Goal: Information Seeking & Learning: Understand process/instructions

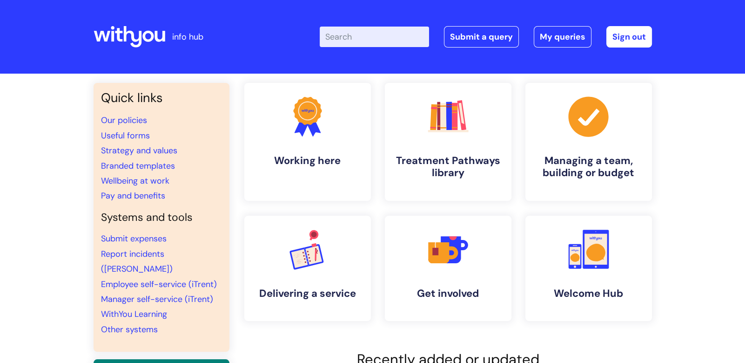
click at [361, 34] on input "Enter your search term here..." at bounding box center [374, 37] width 109 height 20
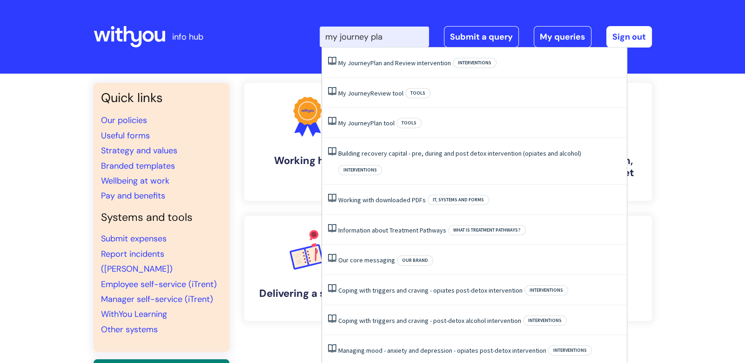
type input "my journey plan"
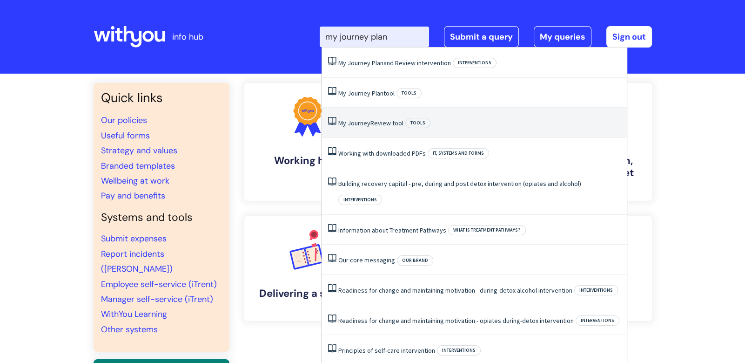
click at [398, 125] on link "My Journey Review tool" at bounding box center [370, 123] width 65 height 8
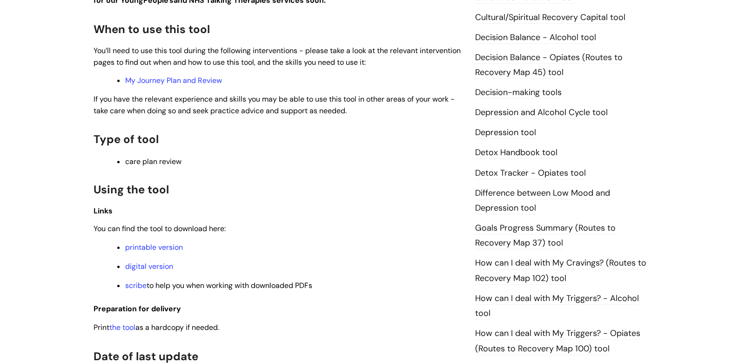
scroll to position [466, 0]
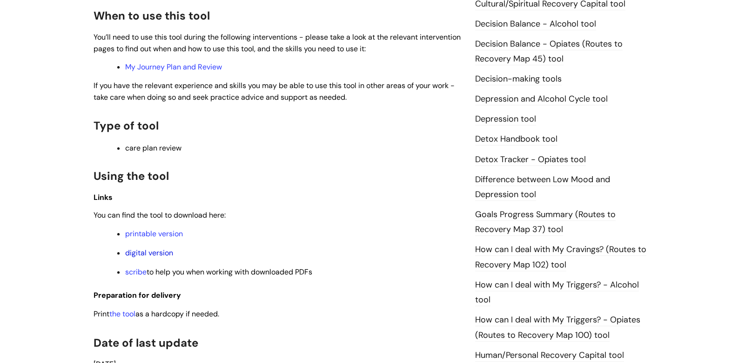
click at [166, 256] on link "digital version" at bounding box center [149, 253] width 48 height 10
